Goal: Find specific page/section: Find specific page/section

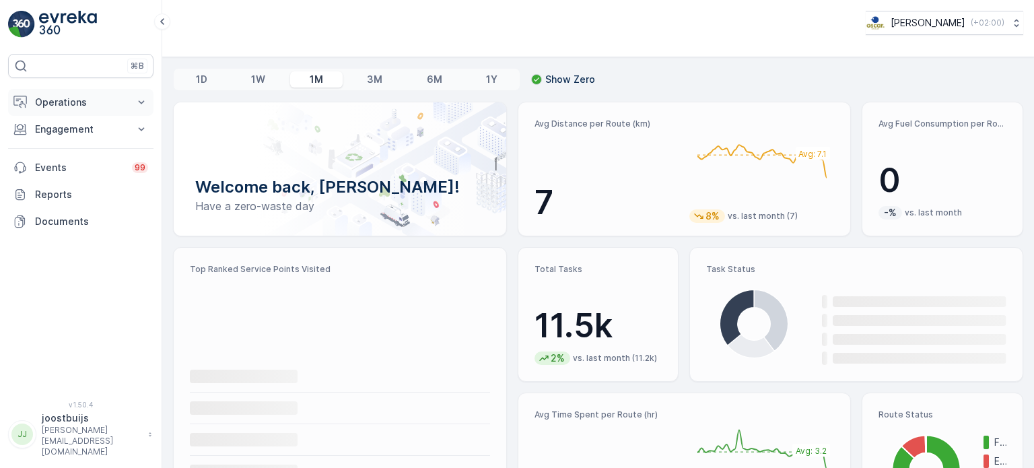
click at [51, 99] on p "Operations" at bounding box center [81, 102] width 92 height 13
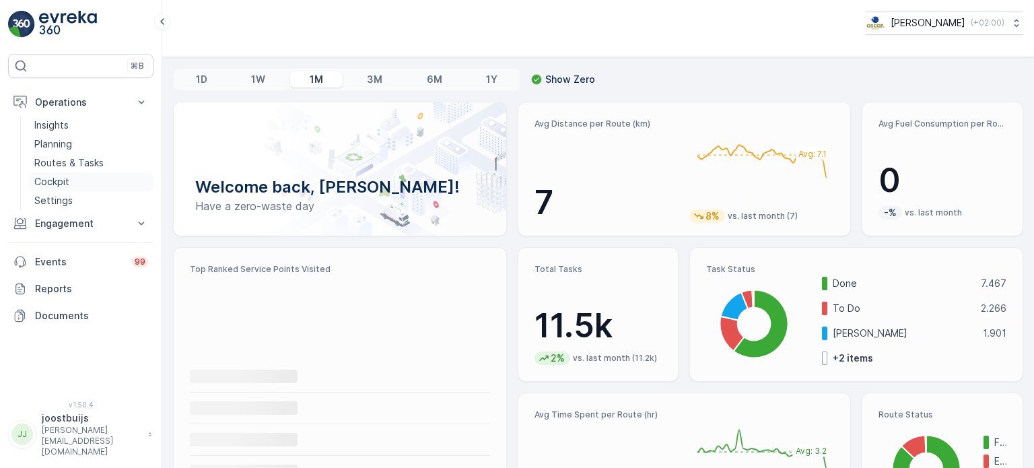
click at [62, 181] on p "Cockpit" at bounding box center [51, 181] width 35 height 13
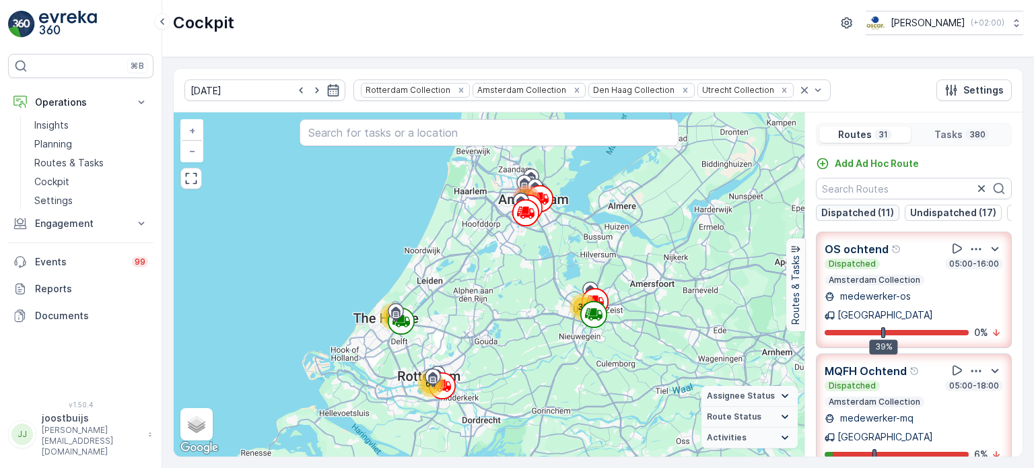
click at [856, 211] on p "Dispatched (11)" at bounding box center [857, 212] width 73 height 13
click at [859, 207] on p "Dispatched (11)" at bounding box center [857, 212] width 73 height 13
click at [934, 208] on p "Undispatched (17)" at bounding box center [953, 212] width 86 height 13
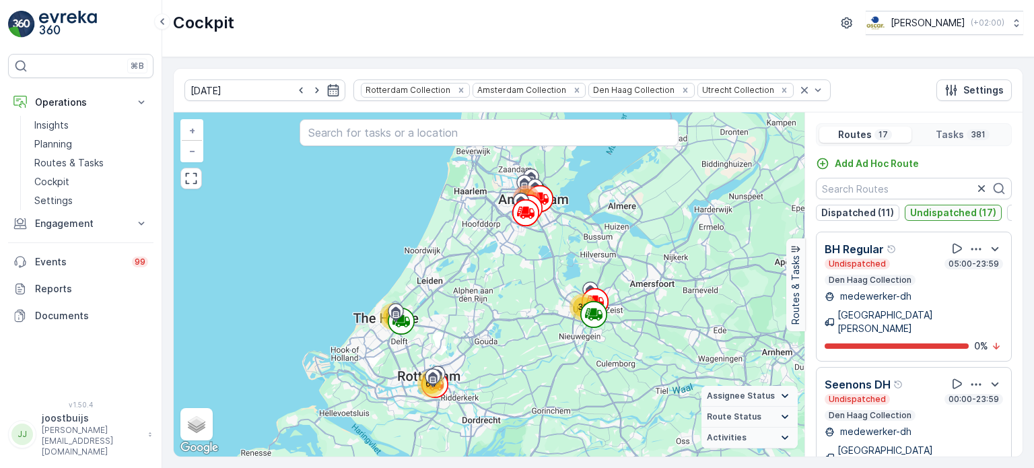
click at [937, 209] on p "Undispatched (17)" at bounding box center [953, 212] width 86 height 13
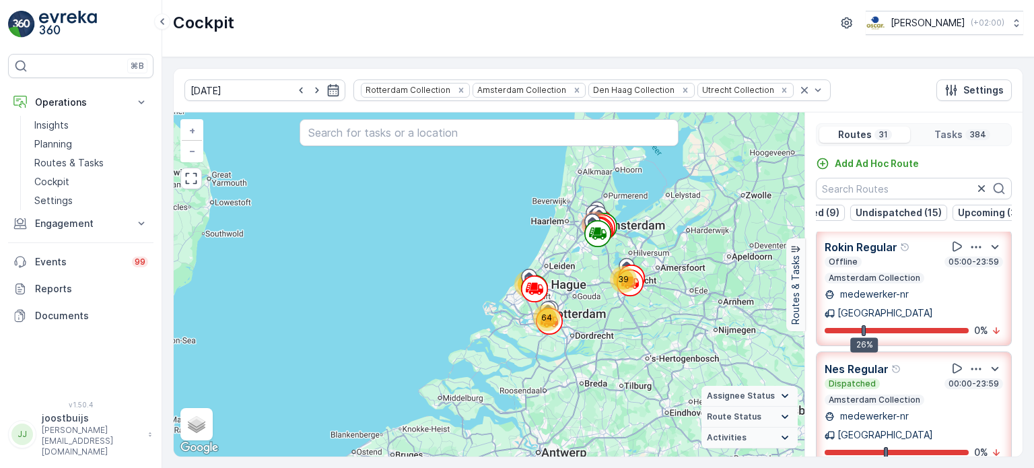
scroll to position [0, 127]
click at [971, 211] on p "Upcoming (3)" at bounding box center [980, 212] width 63 height 13
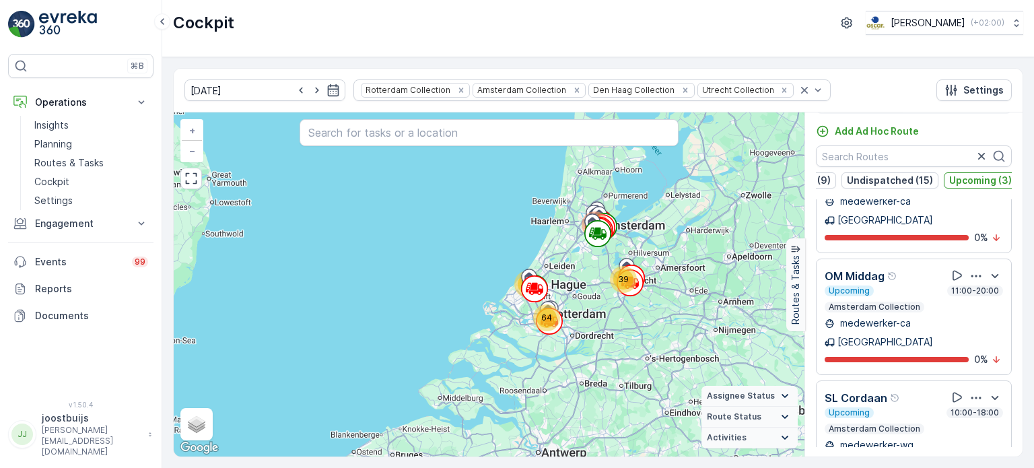
scroll to position [33, 0]
click at [963, 172] on button "Upcoming (3)" at bounding box center [980, 180] width 73 height 16
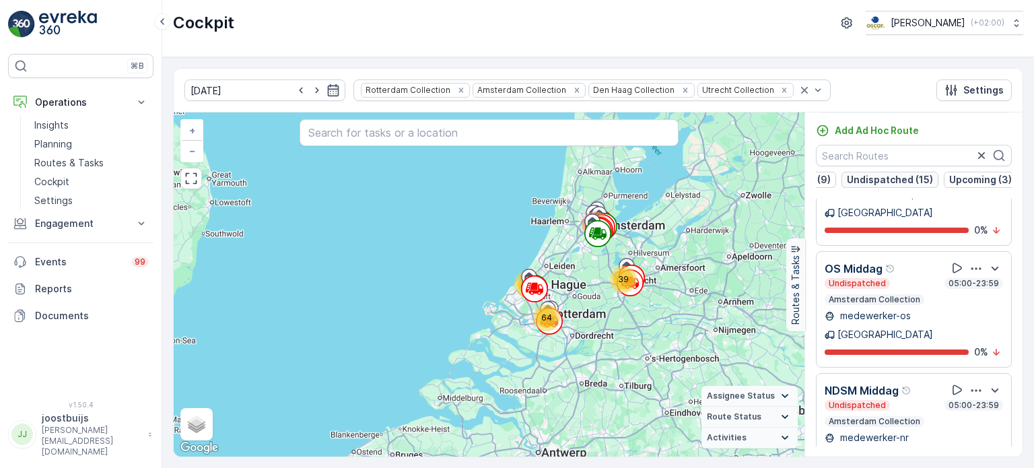
click at [867, 176] on p "Undispatched (15)" at bounding box center [890, 179] width 86 height 13
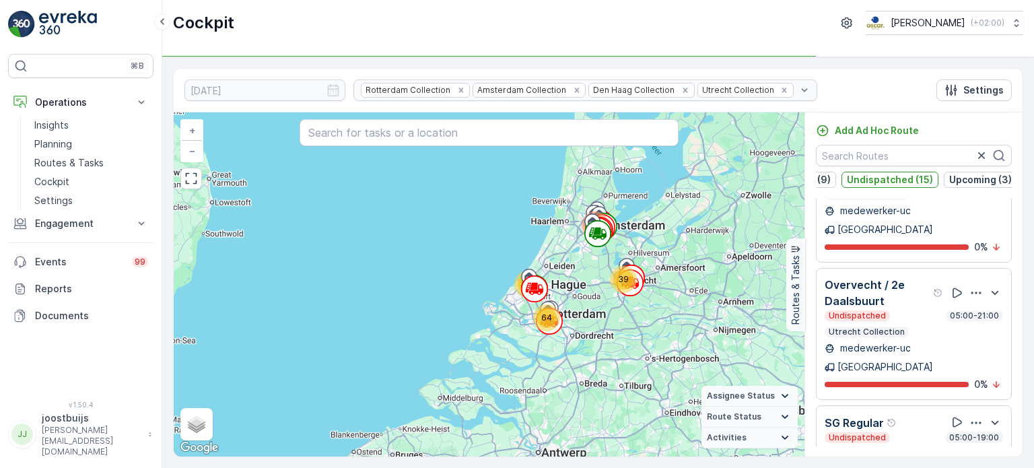
scroll to position [590, 0]
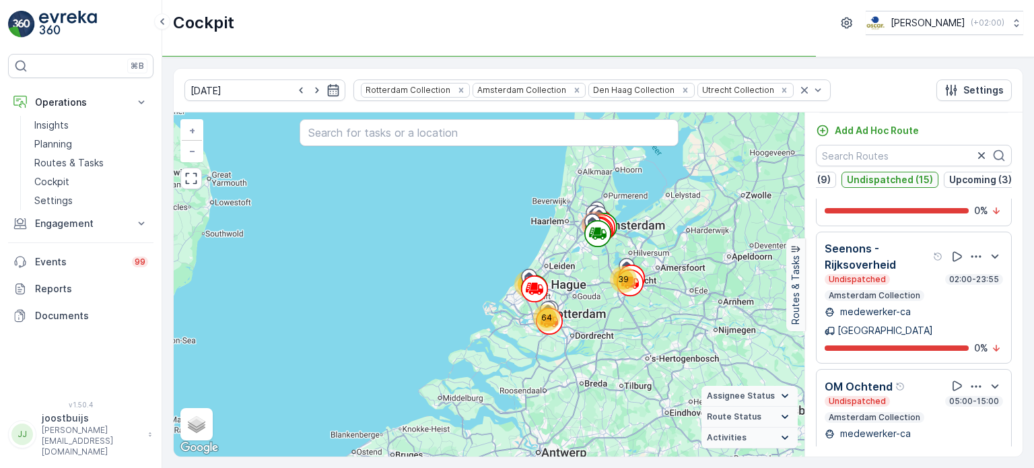
click at [880, 181] on p "Undispatched (15)" at bounding box center [890, 179] width 86 height 13
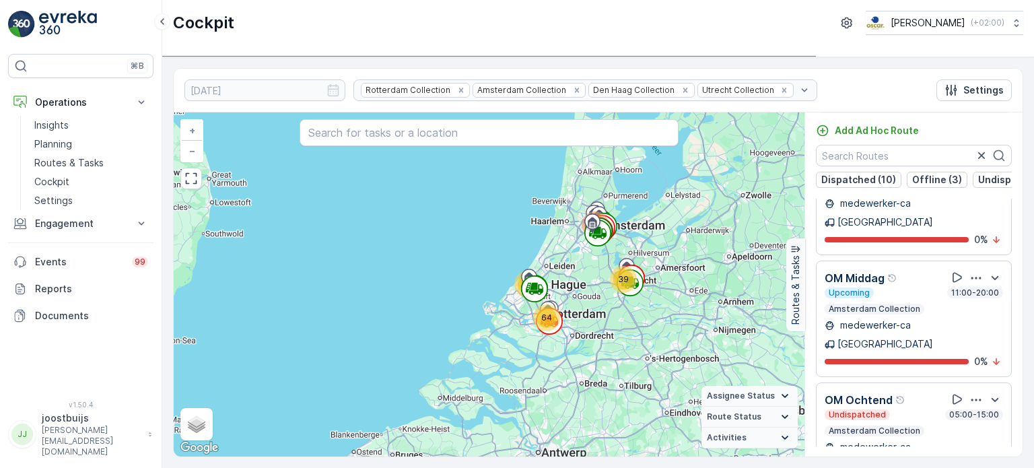
scroll to position [1637, 0]
